Goal: Task Accomplishment & Management: Use online tool/utility

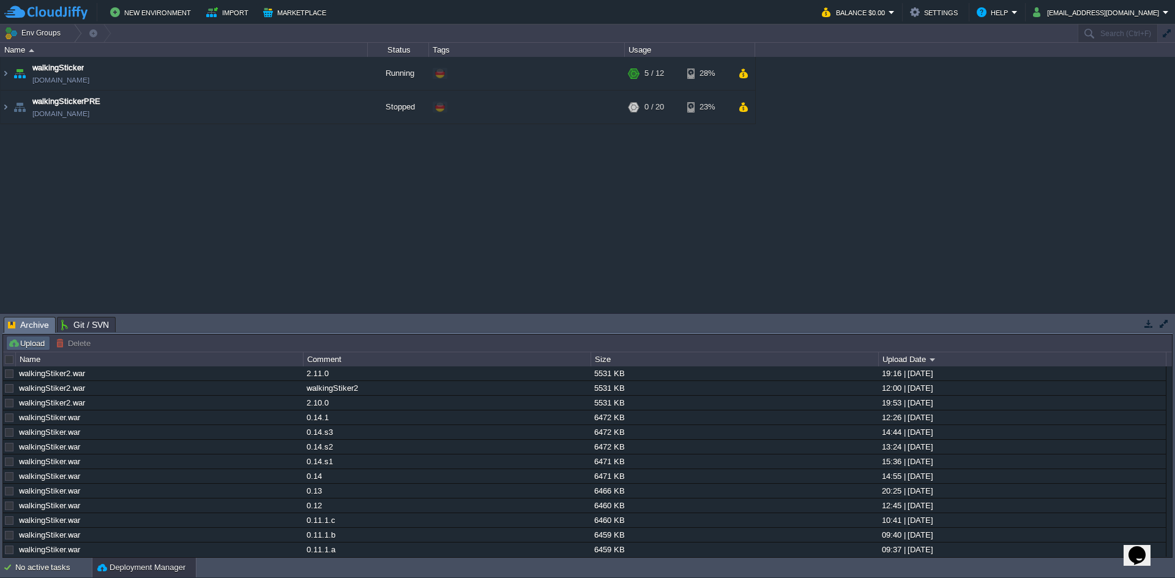
click at [28, 346] on button "Upload" at bounding box center [28, 343] width 40 height 11
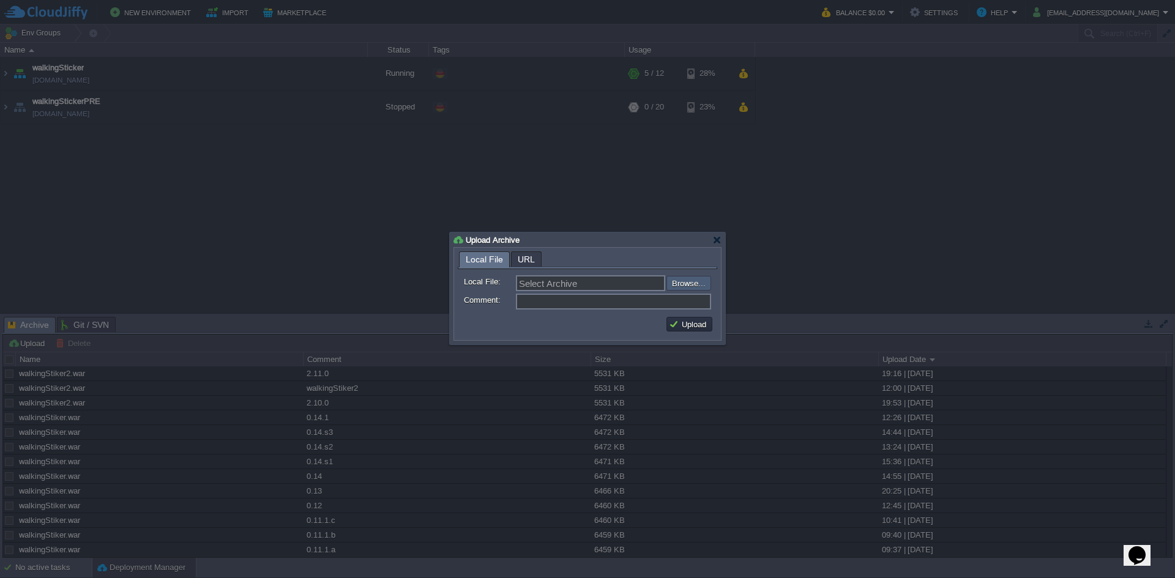
click at [679, 279] on input "file" at bounding box center [633, 283] width 155 height 15
type input "C:\fakepath\walkingStiker2.war"
type input "walkingStiker2.war"
type input "2.11.1"
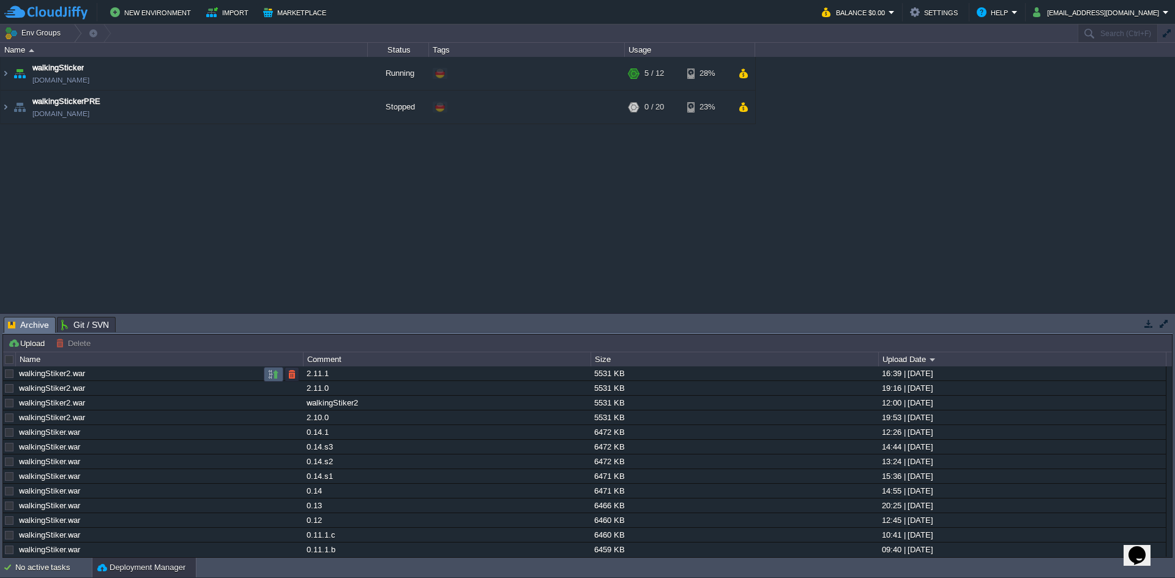
click at [274, 375] on button "button" at bounding box center [273, 374] width 11 height 11
click at [4, 80] on img at bounding box center [6, 73] width 10 height 33
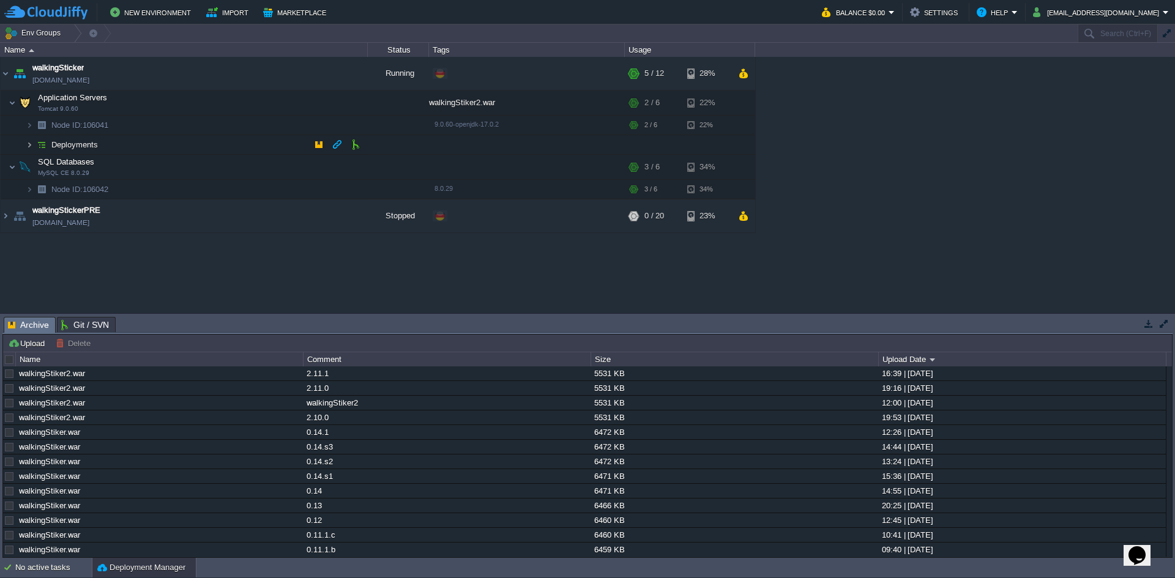
click at [29, 148] on img at bounding box center [29, 144] width 7 height 19
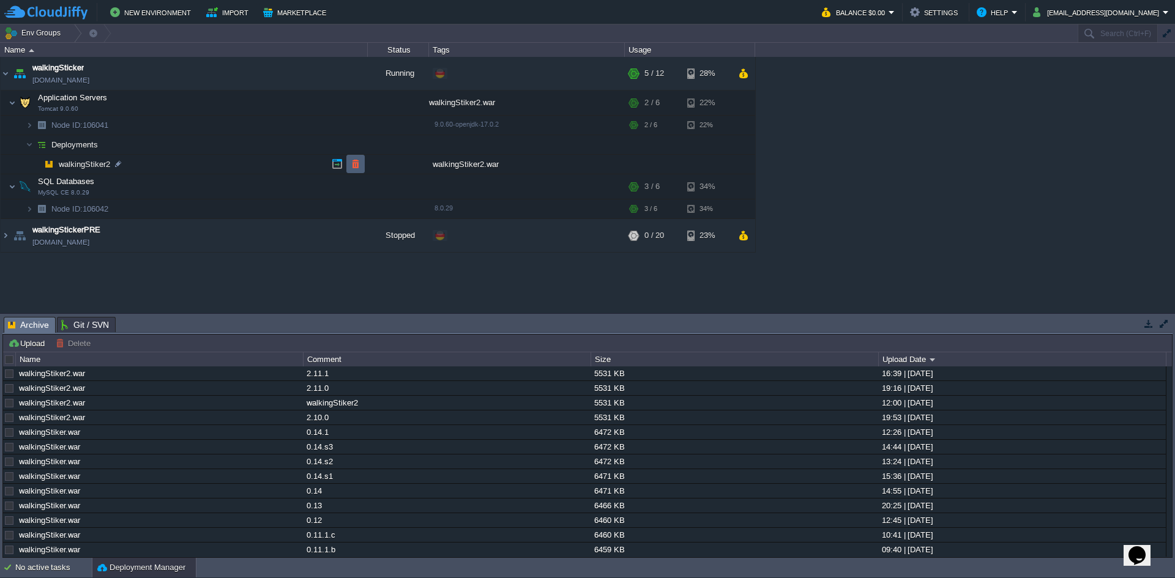
click at [360, 165] on button "button" at bounding box center [355, 163] width 11 height 11
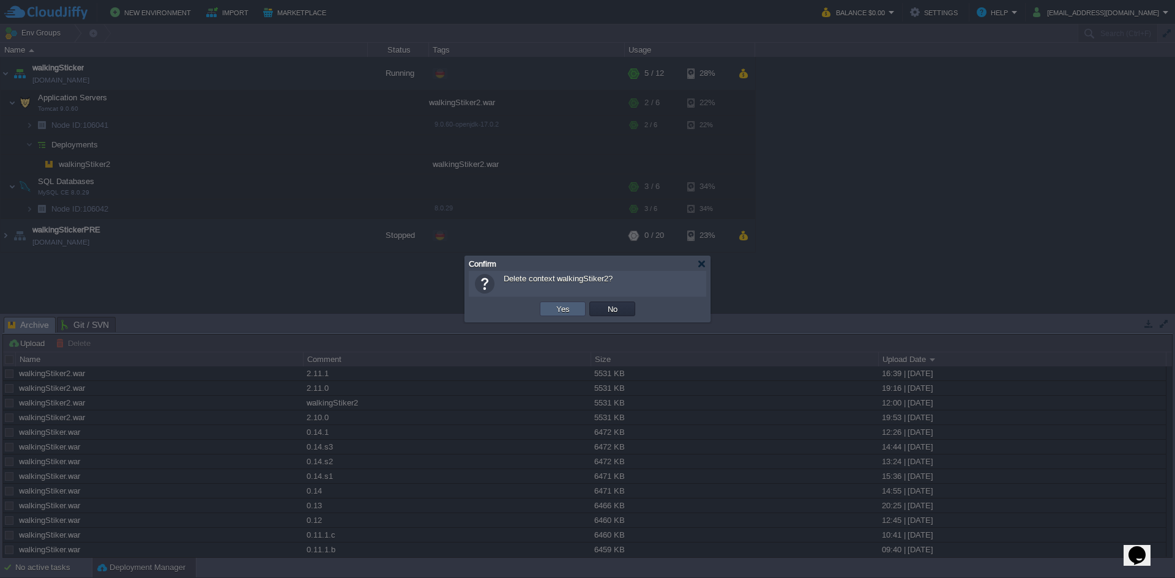
click at [567, 310] on button "Yes" at bounding box center [563, 309] width 21 height 11
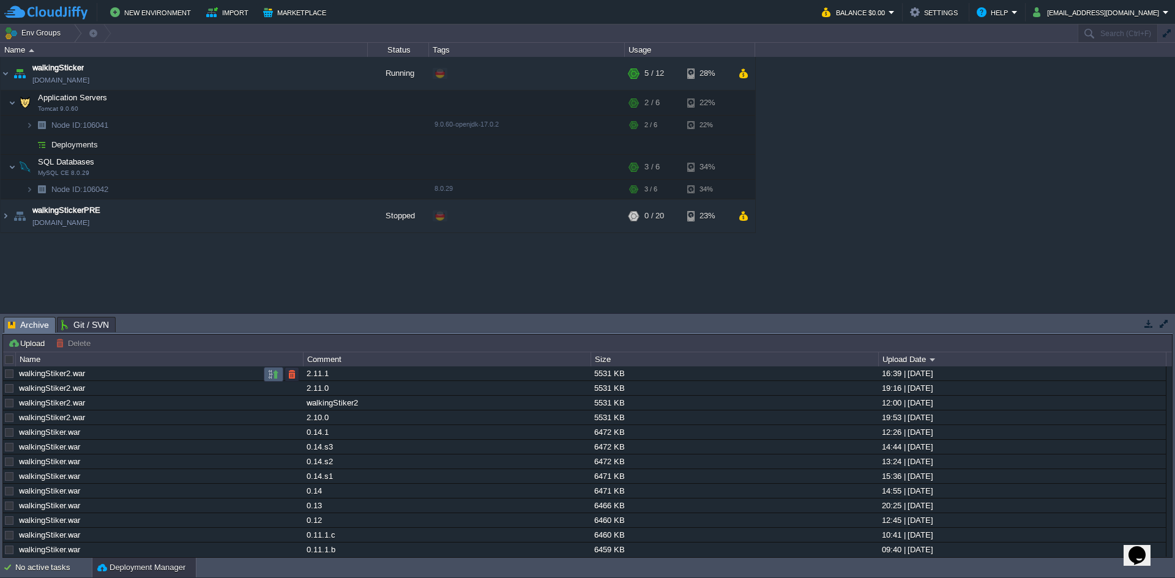
click at [280, 378] on td at bounding box center [274, 374] width 20 height 15
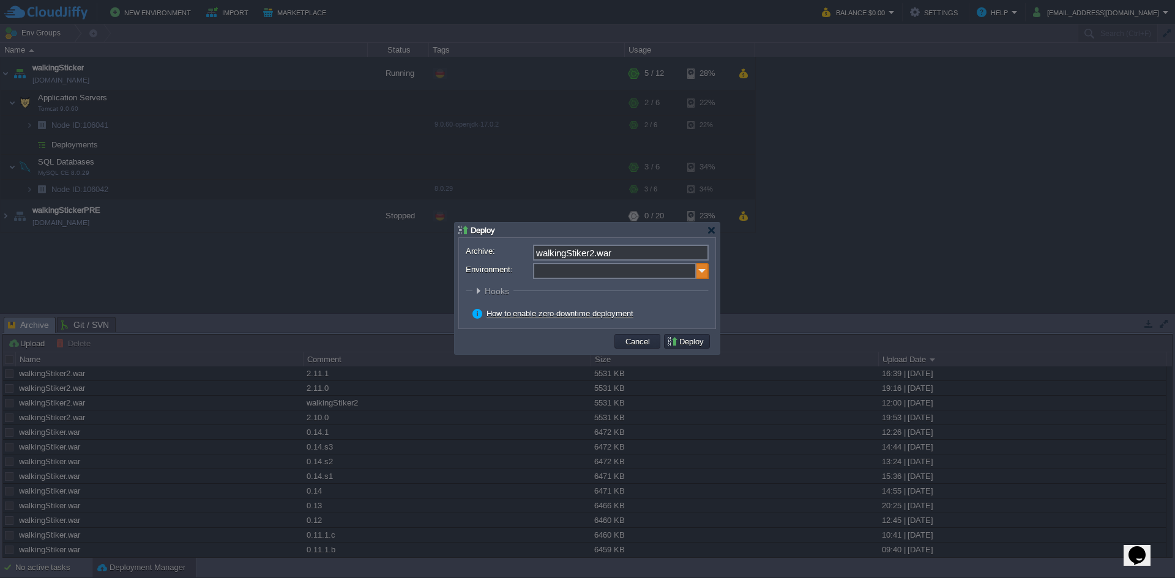
click at [704, 272] on img at bounding box center [702, 271] width 12 height 16
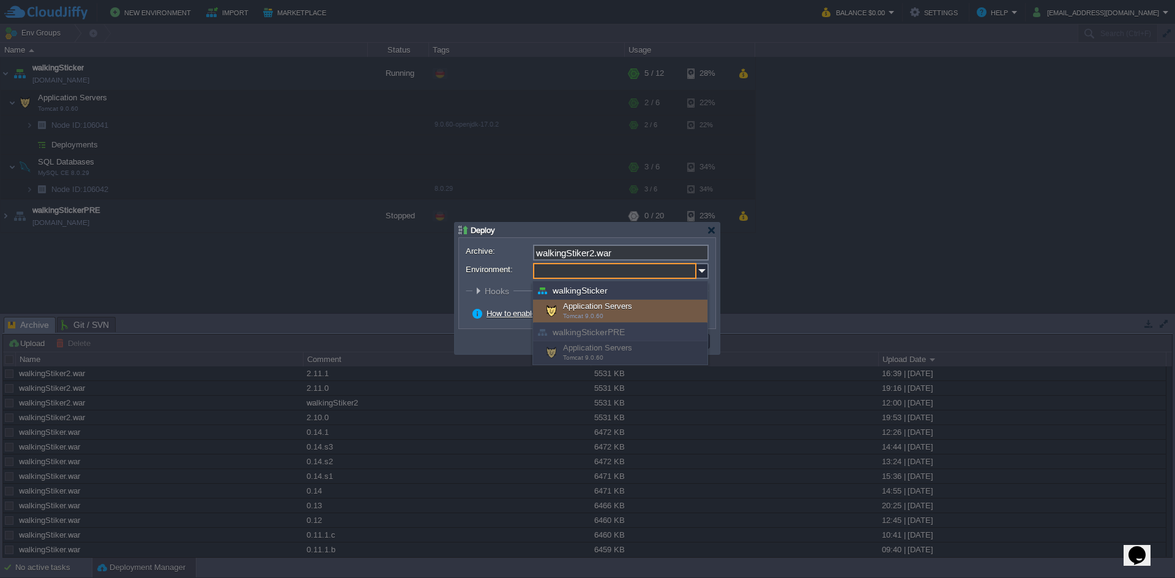
click at [657, 309] on div "Application Servers Tomcat 9.0.60" at bounding box center [620, 311] width 174 height 23
type input "Application Servers (walkingSticker)"
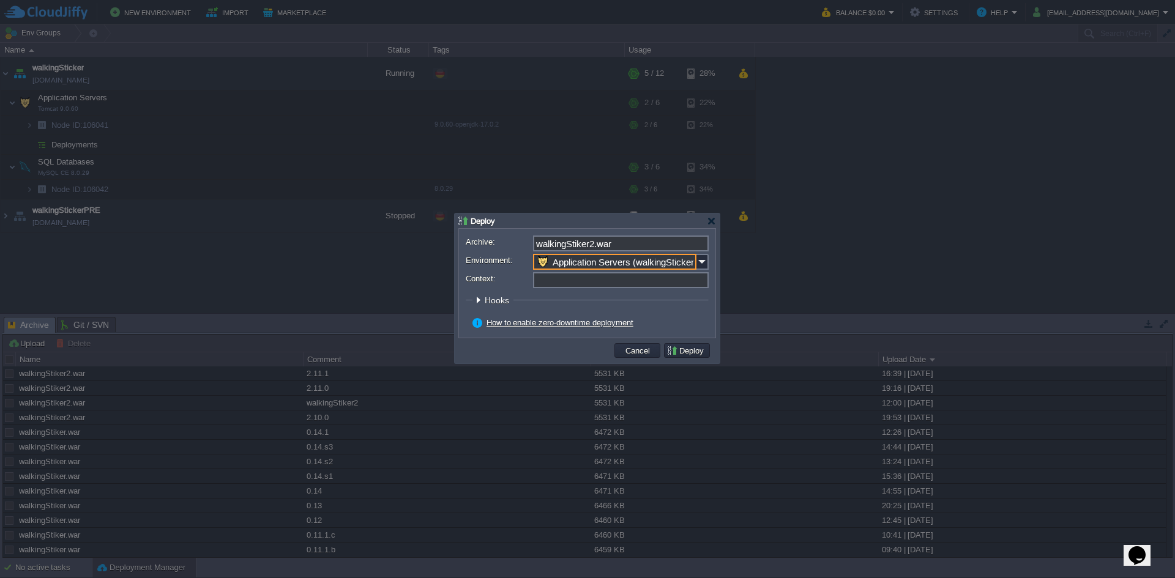
click at [591, 283] on input "Context:" at bounding box center [621, 280] width 176 height 16
type input "ws2"
click at [695, 346] on td "Deploy" at bounding box center [687, 350] width 46 height 15
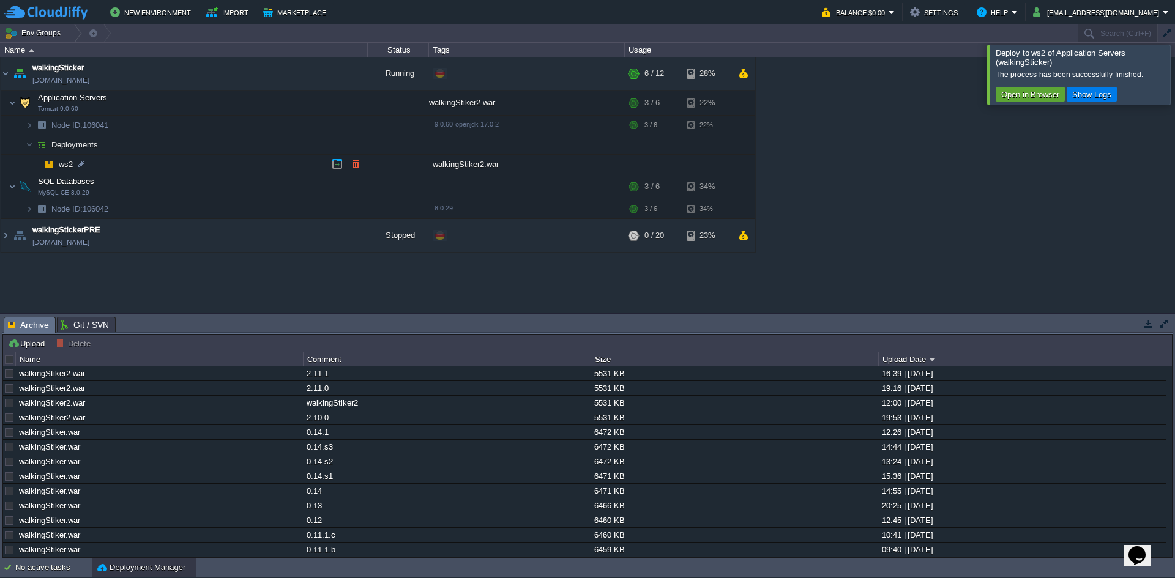
click at [362, 165] on td at bounding box center [355, 164] width 18 height 18
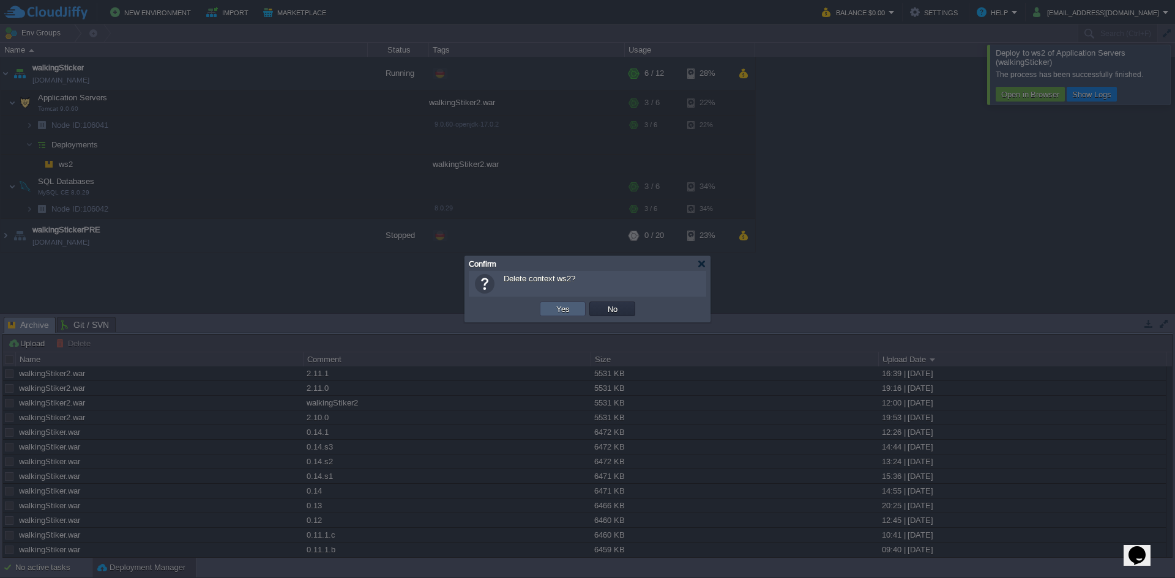
click at [556, 308] on td "Yes" at bounding box center [563, 309] width 46 height 15
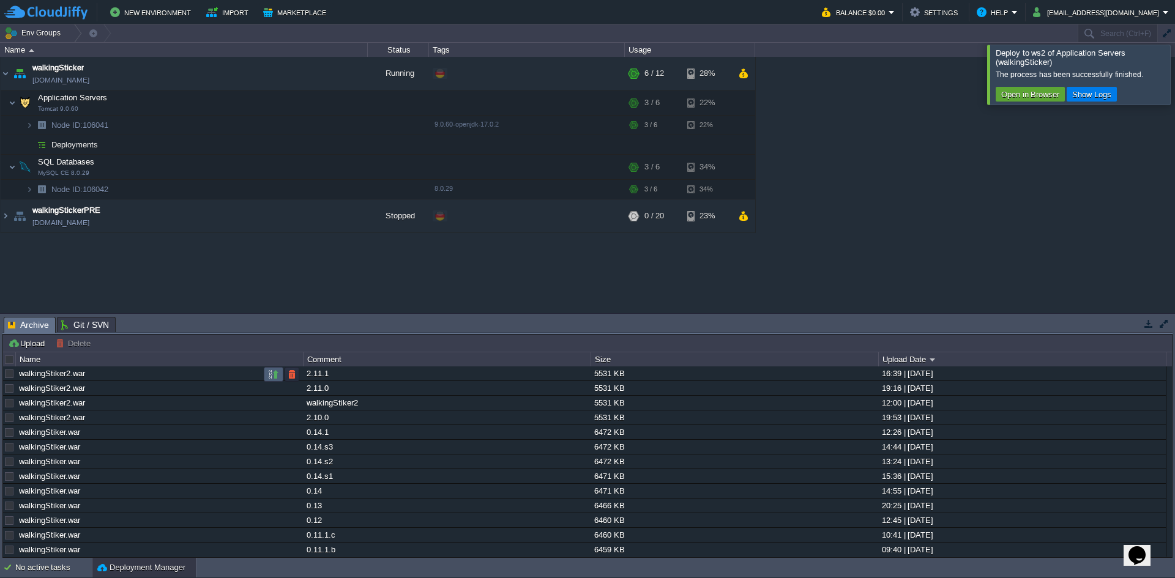
click at [274, 375] on button "button" at bounding box center [273, 374] width 11 height 11
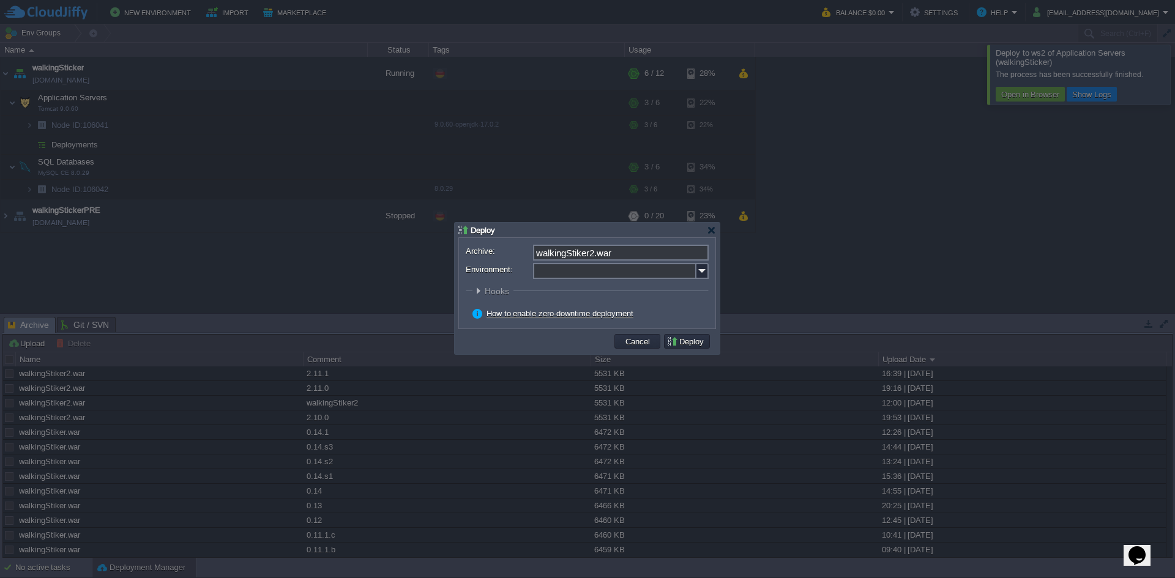
click at [712, 275] on div "Archive: walkingStiker2.war Environment: : ROOT Hooks Pre Build Post Pre Deploy…" at bounding box center [587, 283] width 256 height 91
drag, startPoint x: 594, startPoint y: 254, endPoint x: 509, endPoint y: 253, distance: 85.1
click at [509, 253] on div "Archive: walkingStiker2.war" at bounding box center [587, 253] width 243 height 16
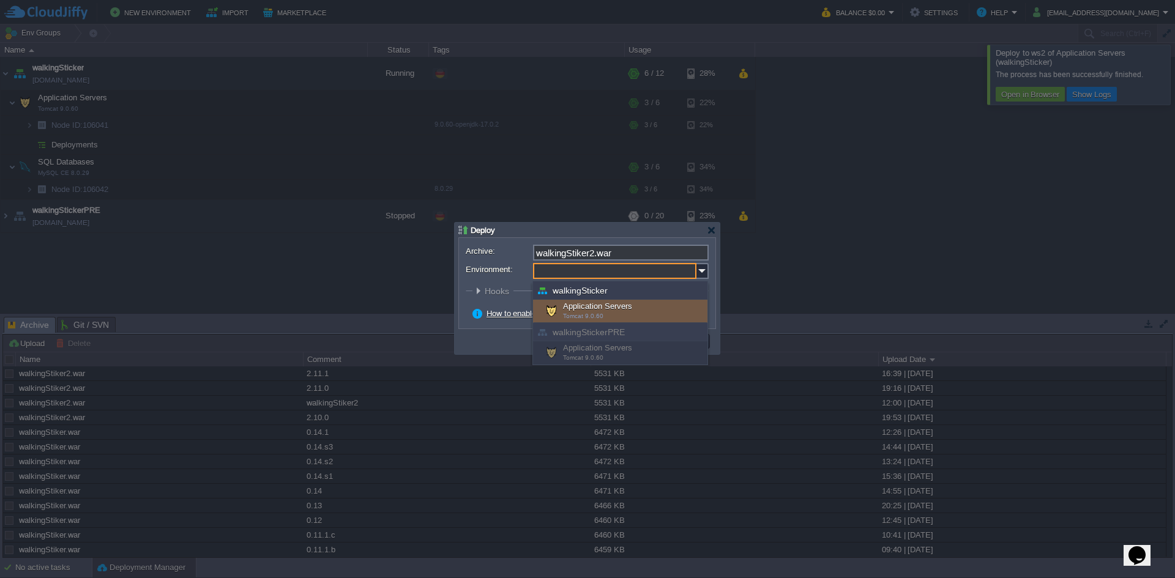
click at [579, 269] on input "Environment:" at bounding box center [614, 271] width 163 height 16
paste input "walkingStiker2"
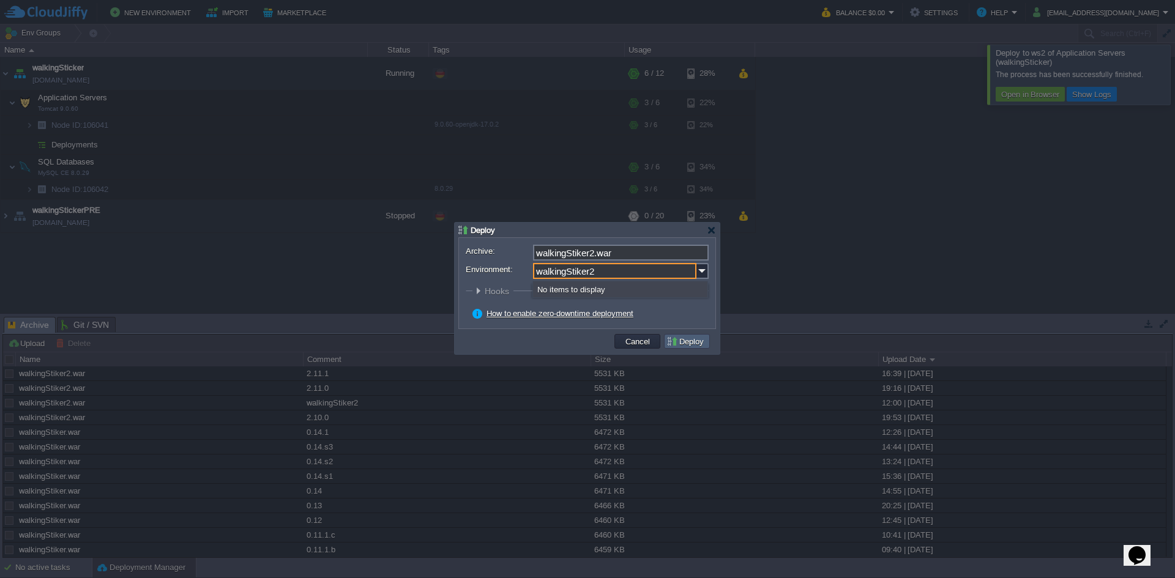
type input "walkingStiker2"
click at [697, 346] on button "Deploy" at bounding box center [686, 341] width 41 height 11
click at [699, 268] on img at bounding box center [702, 271] width 12 height 16
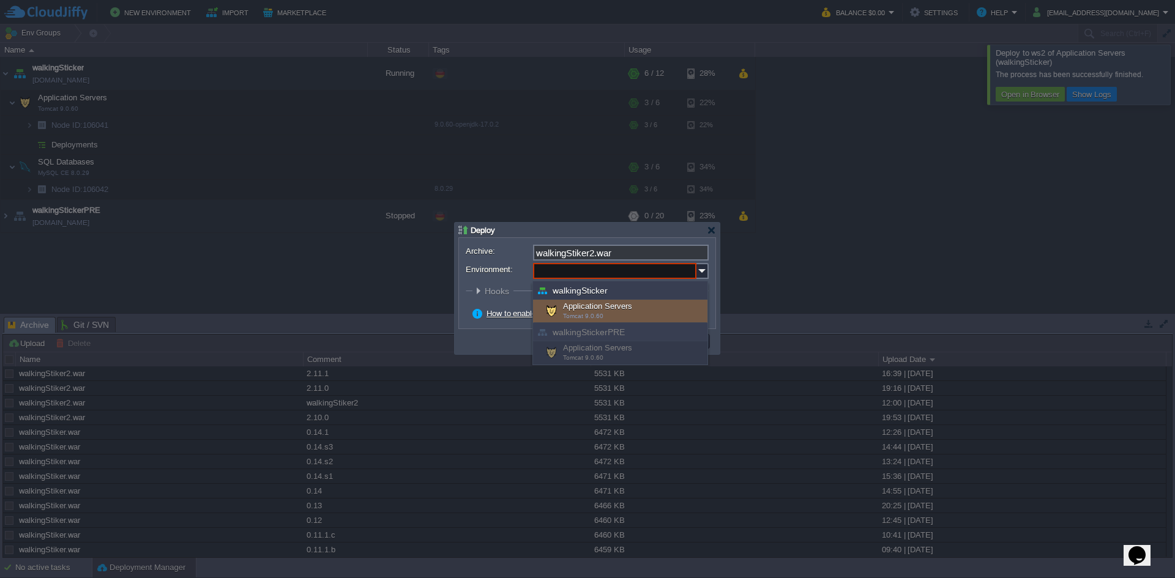
click at [676, 303] on div "Application Servers Tomcat 9.0.60" at bounding box center [620, 311] width 174 height 23
type input "Application Servers (walkingSticker)"
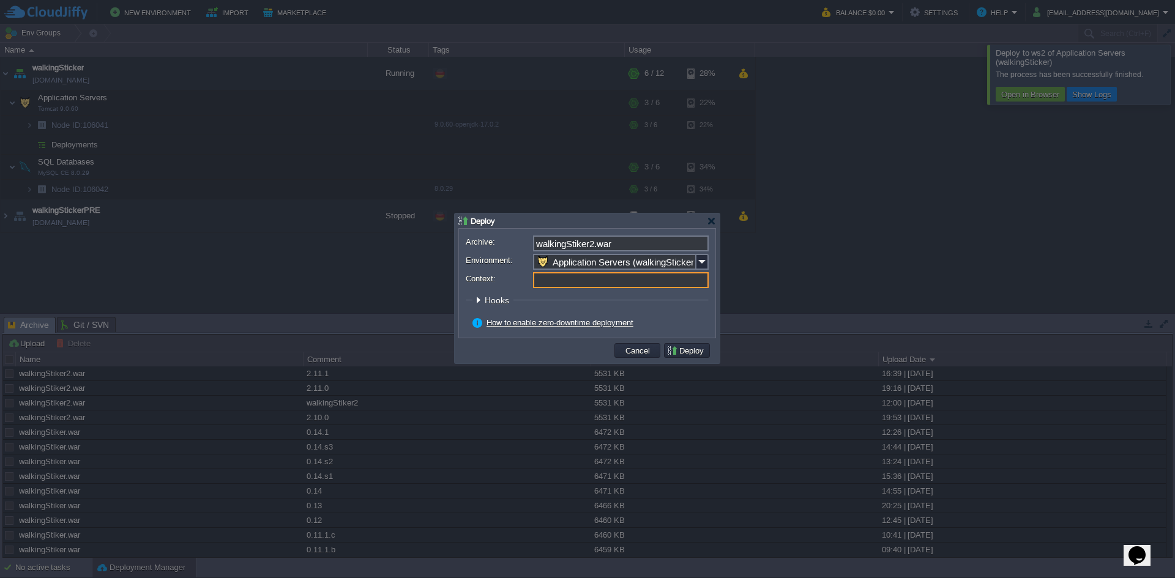
click at [579, 283] on input "Context:" at bounding box center [621, 280] width 176 height 16
paste input "walkingStiker2"
type input "walkingStiker2"
click at [680, 347] on button "Deploy" at bounding box center [686, 350] width 41 height 11
